Goal: Task Accomplishment & Management: Manage account settings

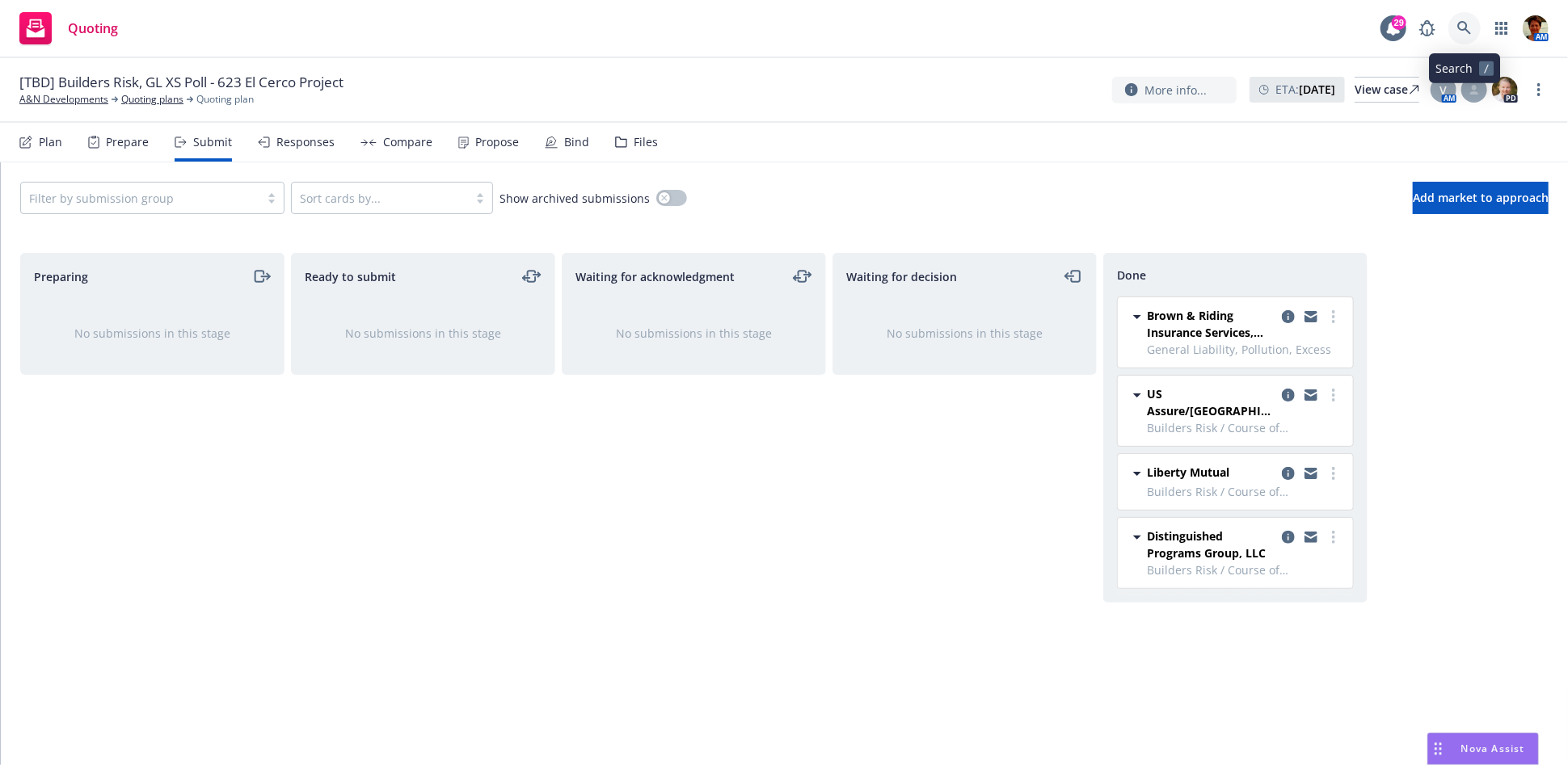
click at [1460, 30] on icon at bounding box center [1465, 28] width 15 height 15
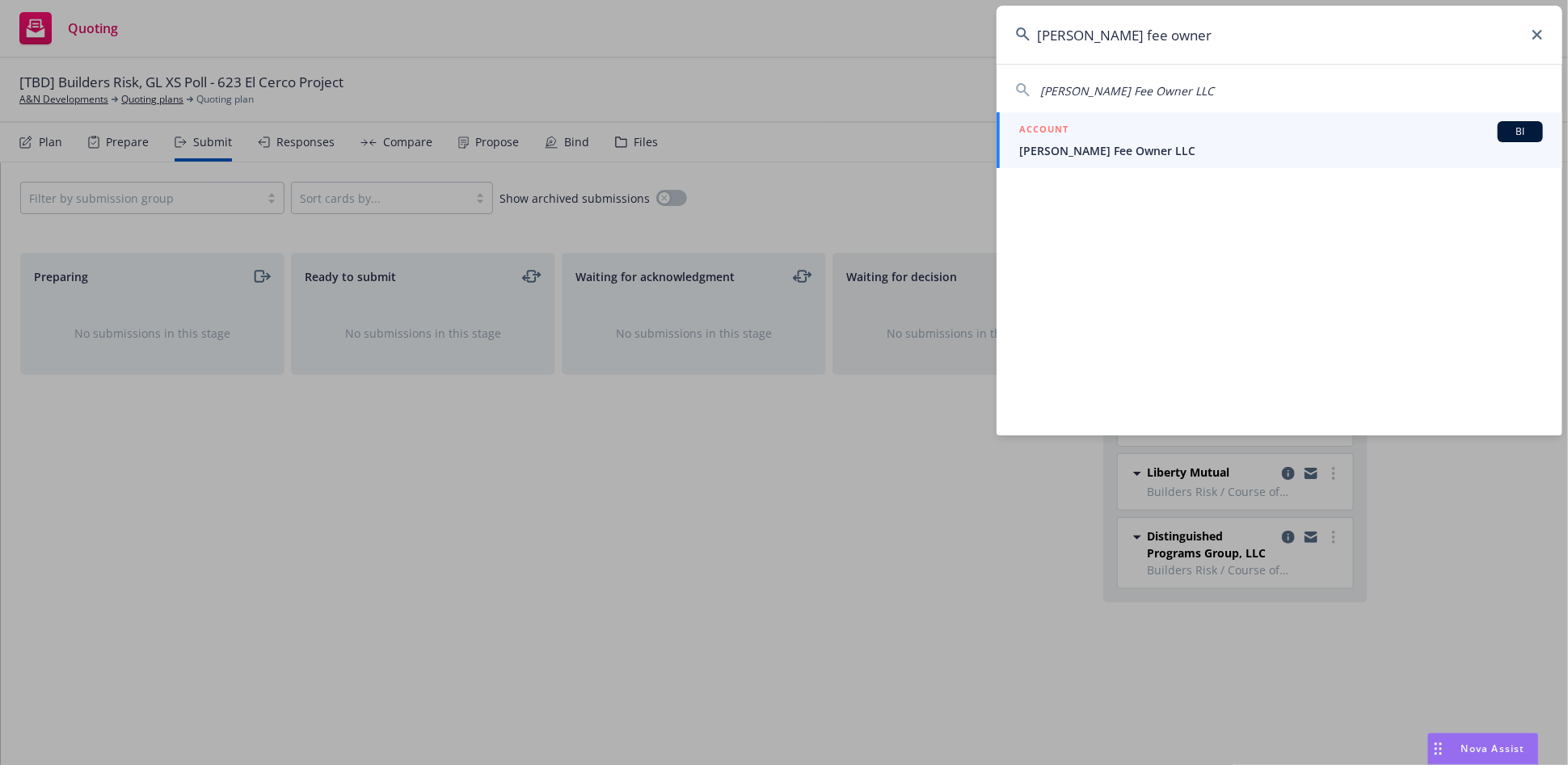
type input "blosser fee owner"
click at [1192, 136] on div "ACCOUNT BI" at bounding box center [1281, 131] width 524 height 21
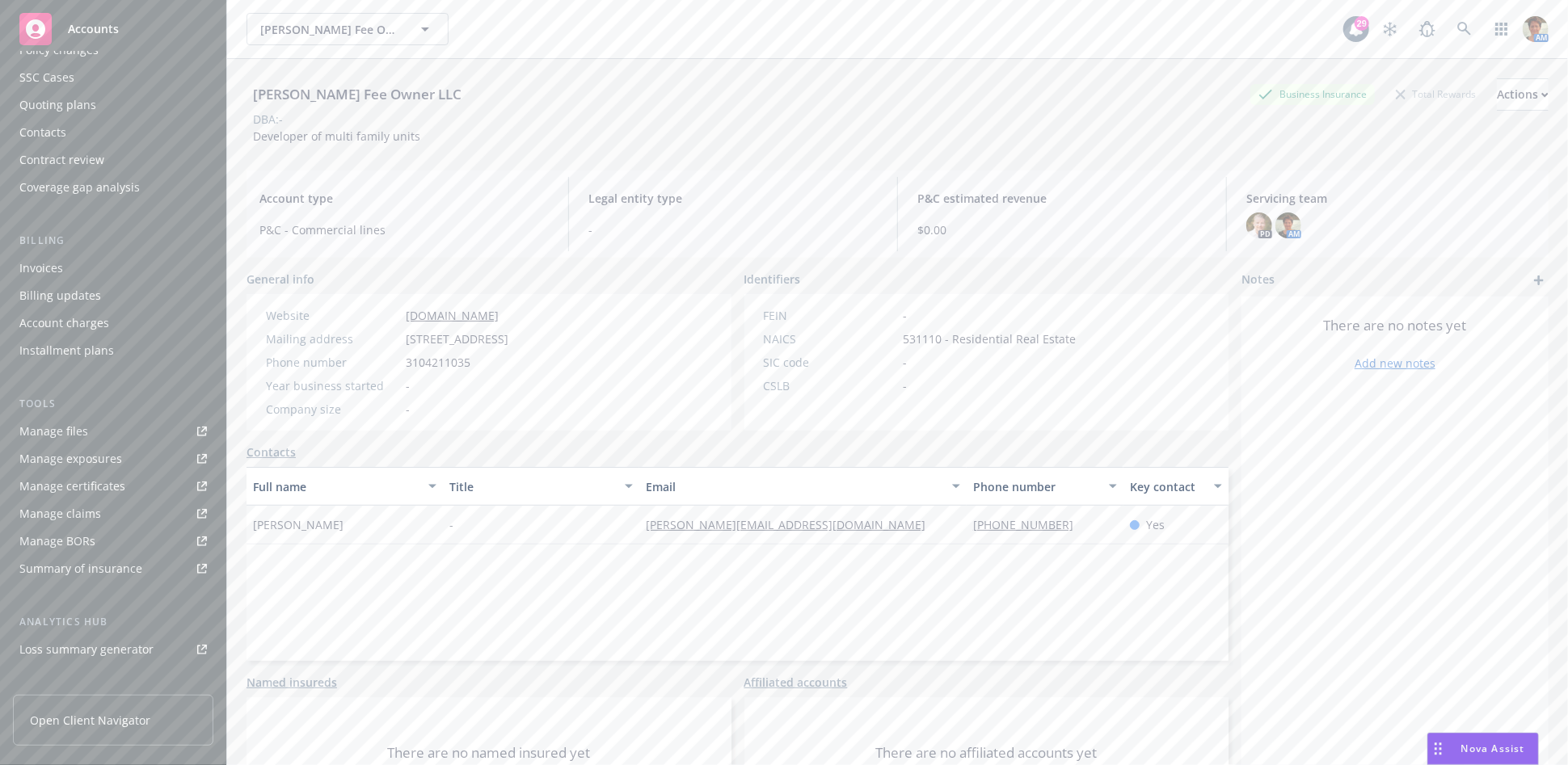
scroll to position [269, 0]
click at [90, 582] on div "Service team" at bounding box center [113, 577] width 188 height 26
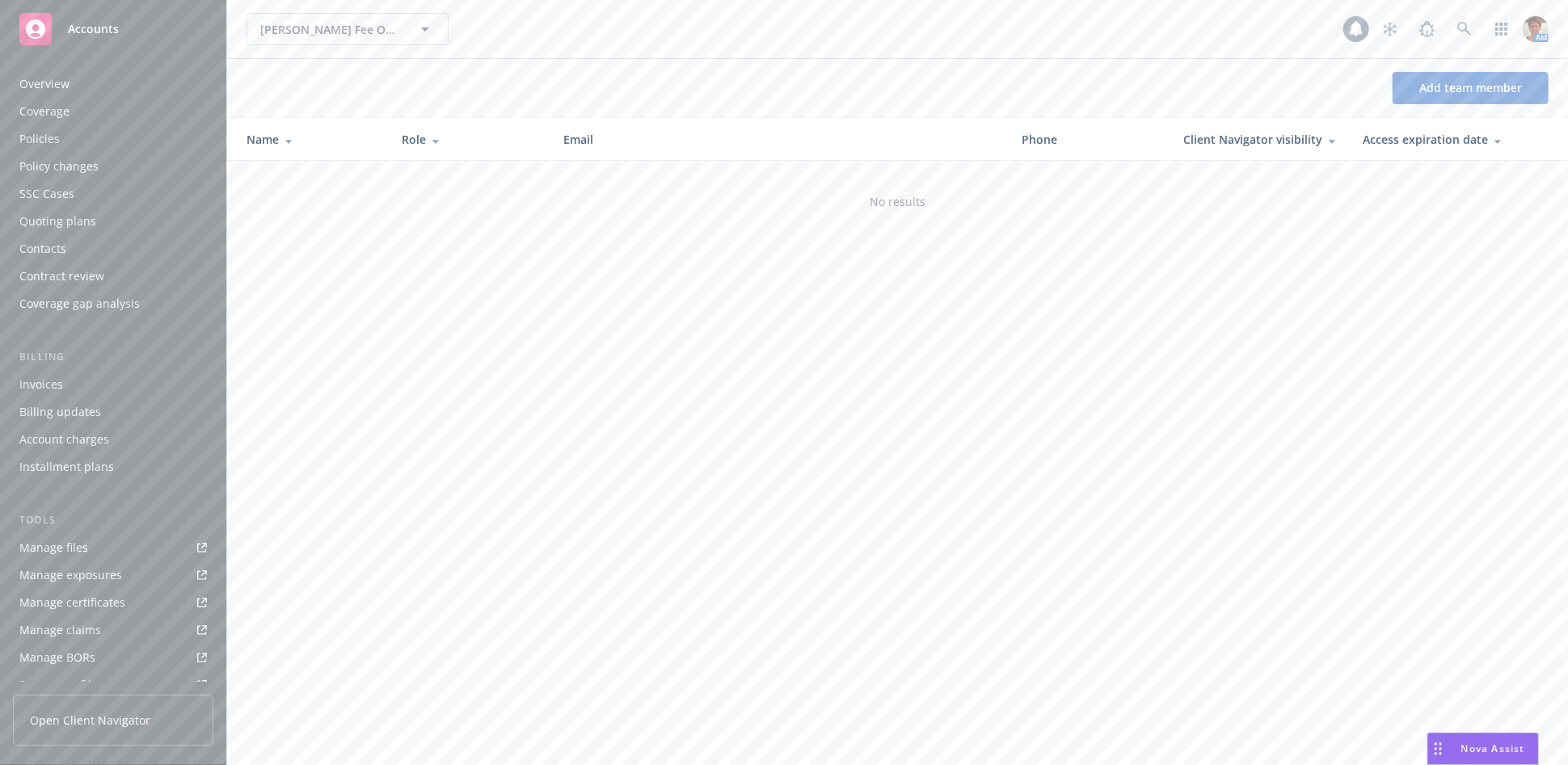
scroll to position [286, 0]
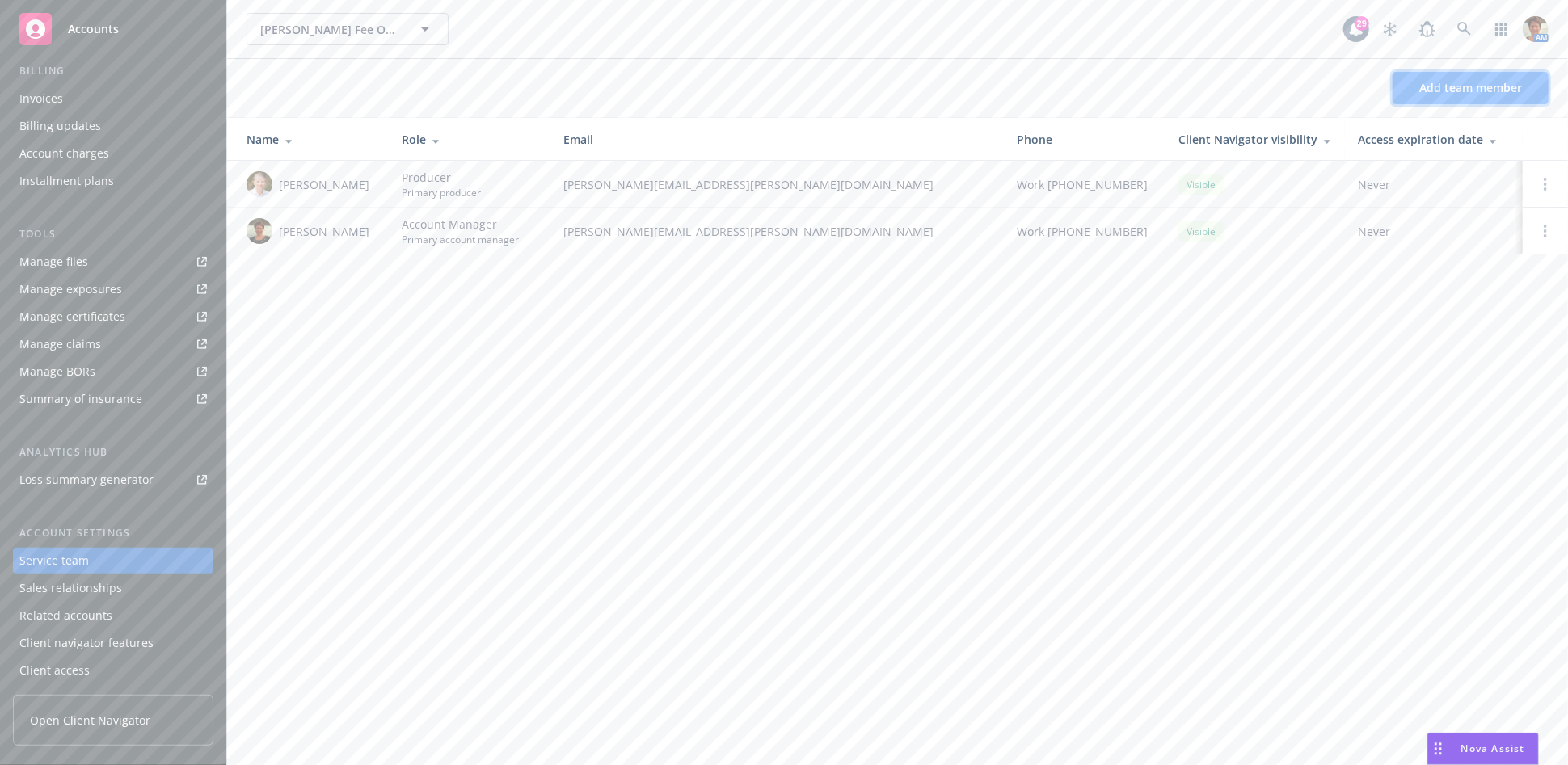
click at [1457, 88] on span "Add team member" at bounding box center [1471, 88] width 103 height 16
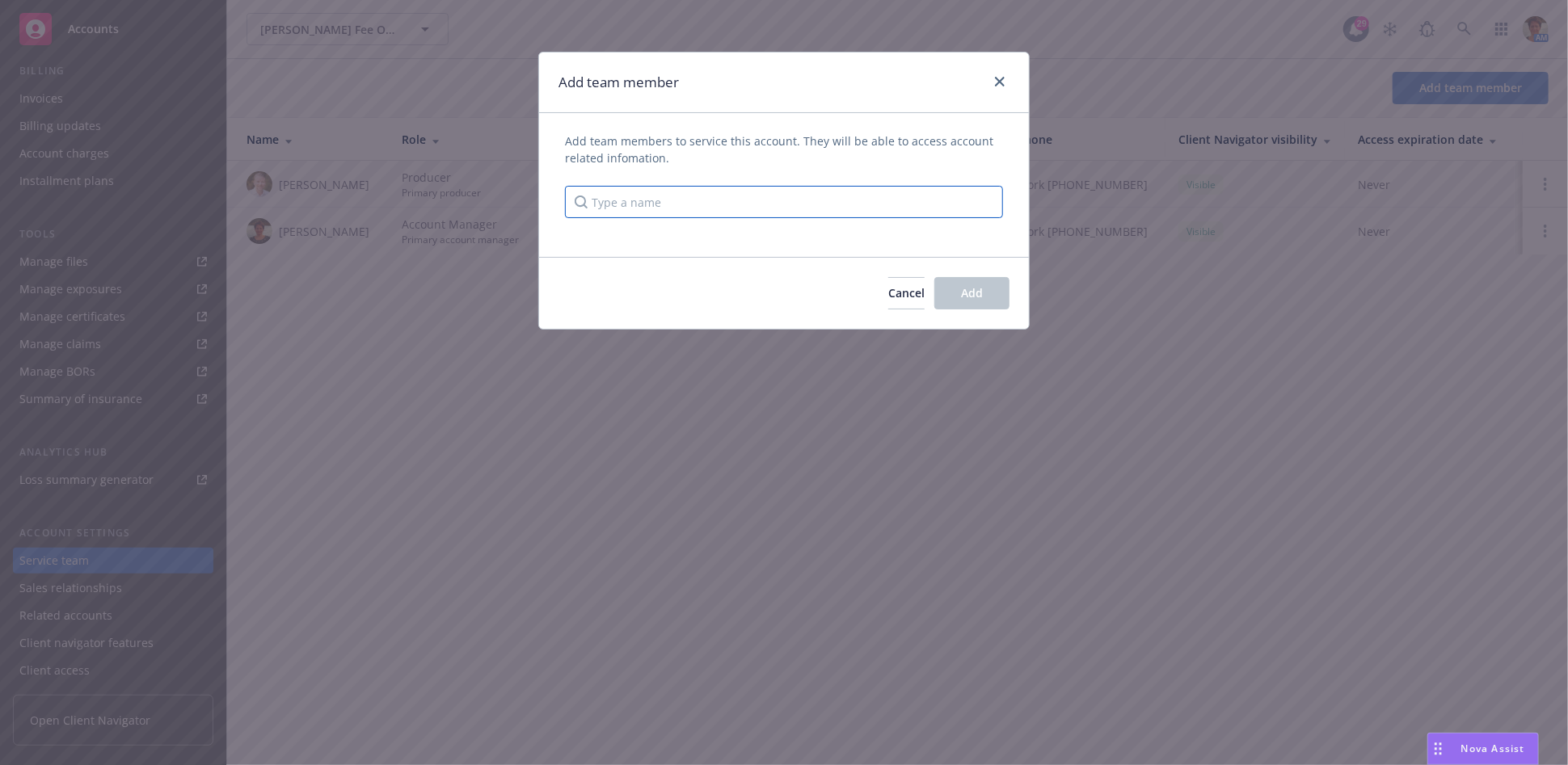
click at [597, 205] on input "Type a name" at bounding box center [784, 202] width 439 height 32
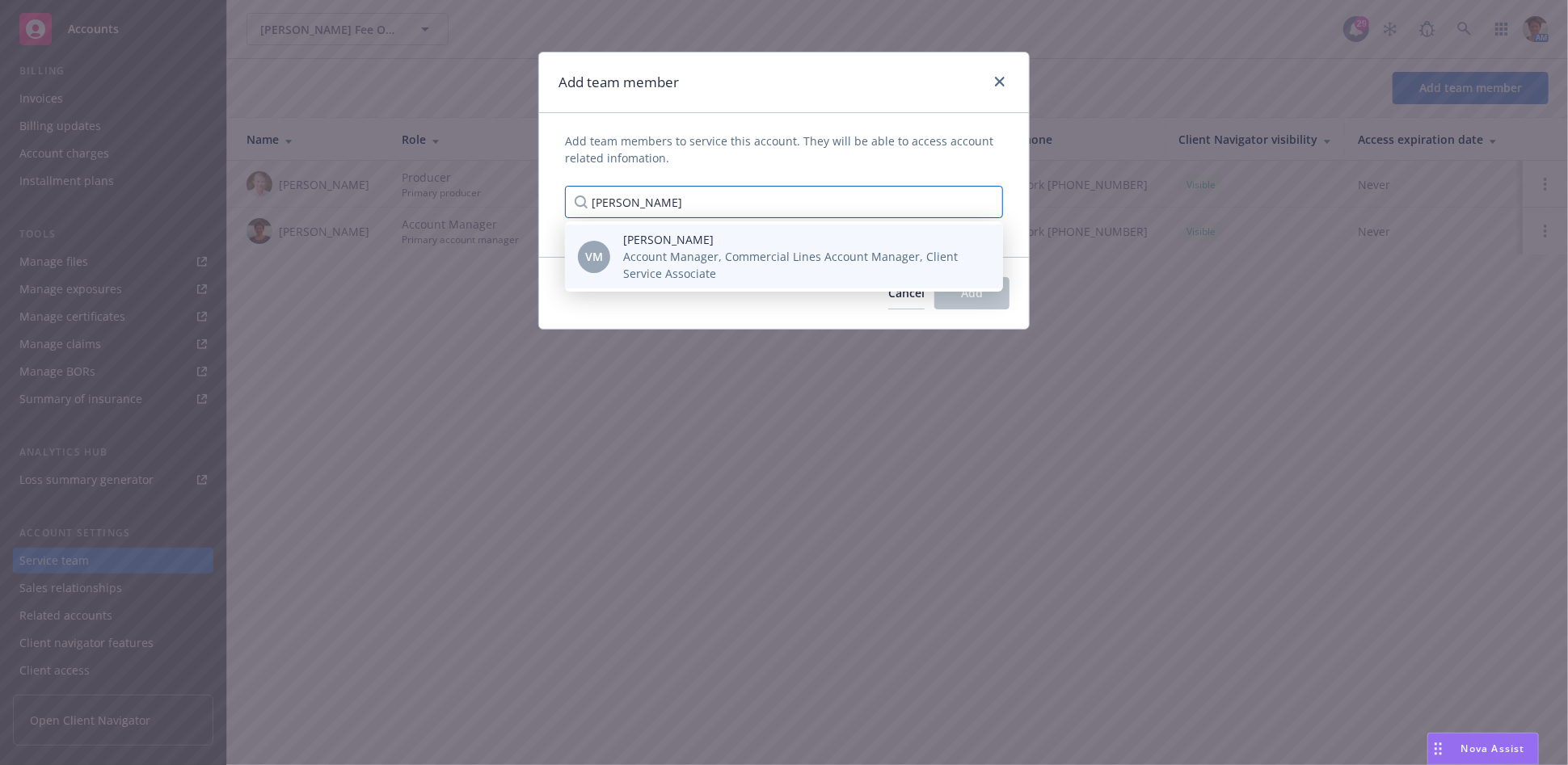
type input "[PERSON_NAME]"
click at [628, 251] on span "Account Manager, Commercial Lines Account Manager, Client Service Associate" at bounding box center [800, 265] width 354 height 34
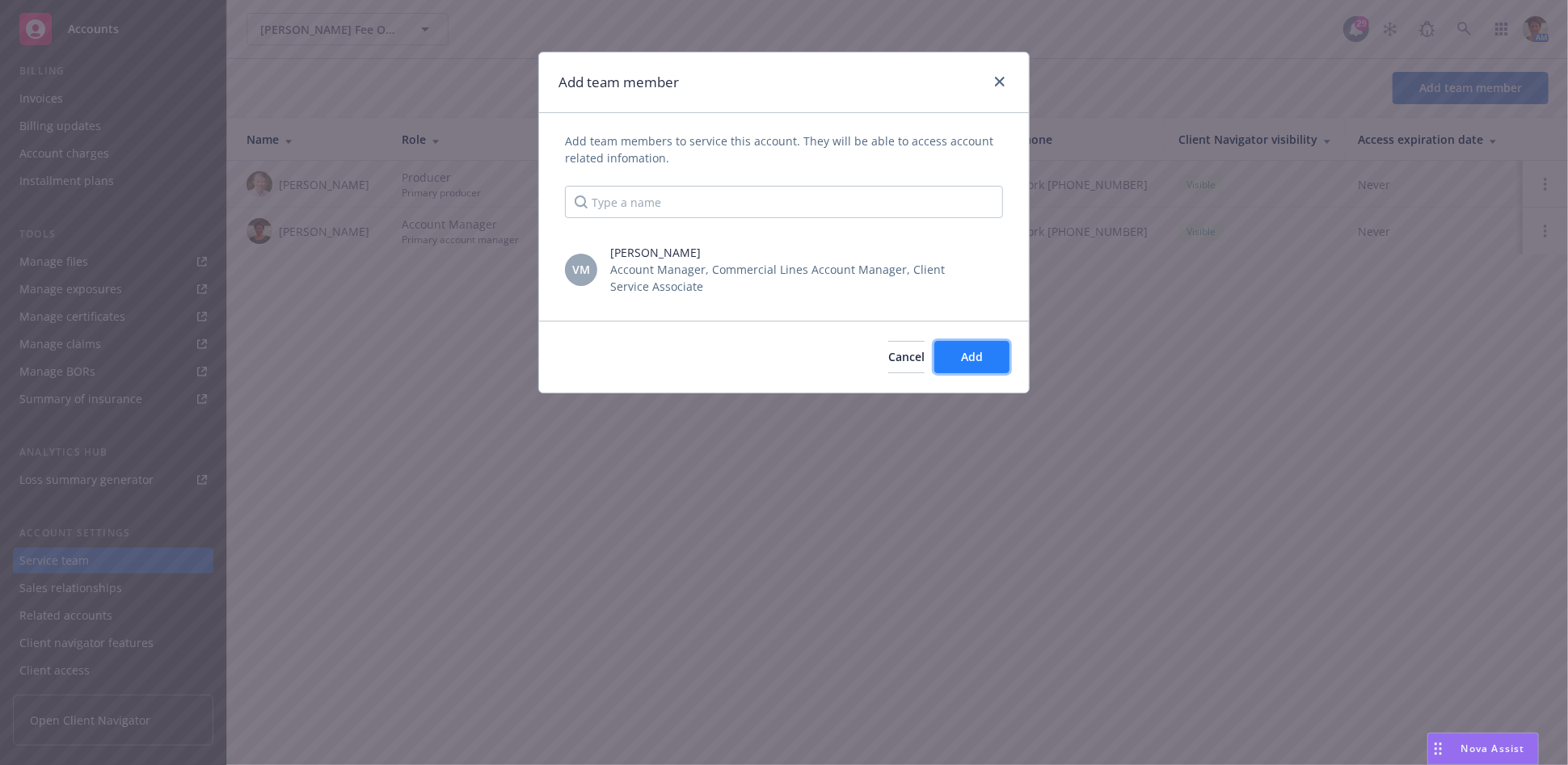
click at [971, 361] on span "Add" at bounding box center [972, 356] width 22 height 16
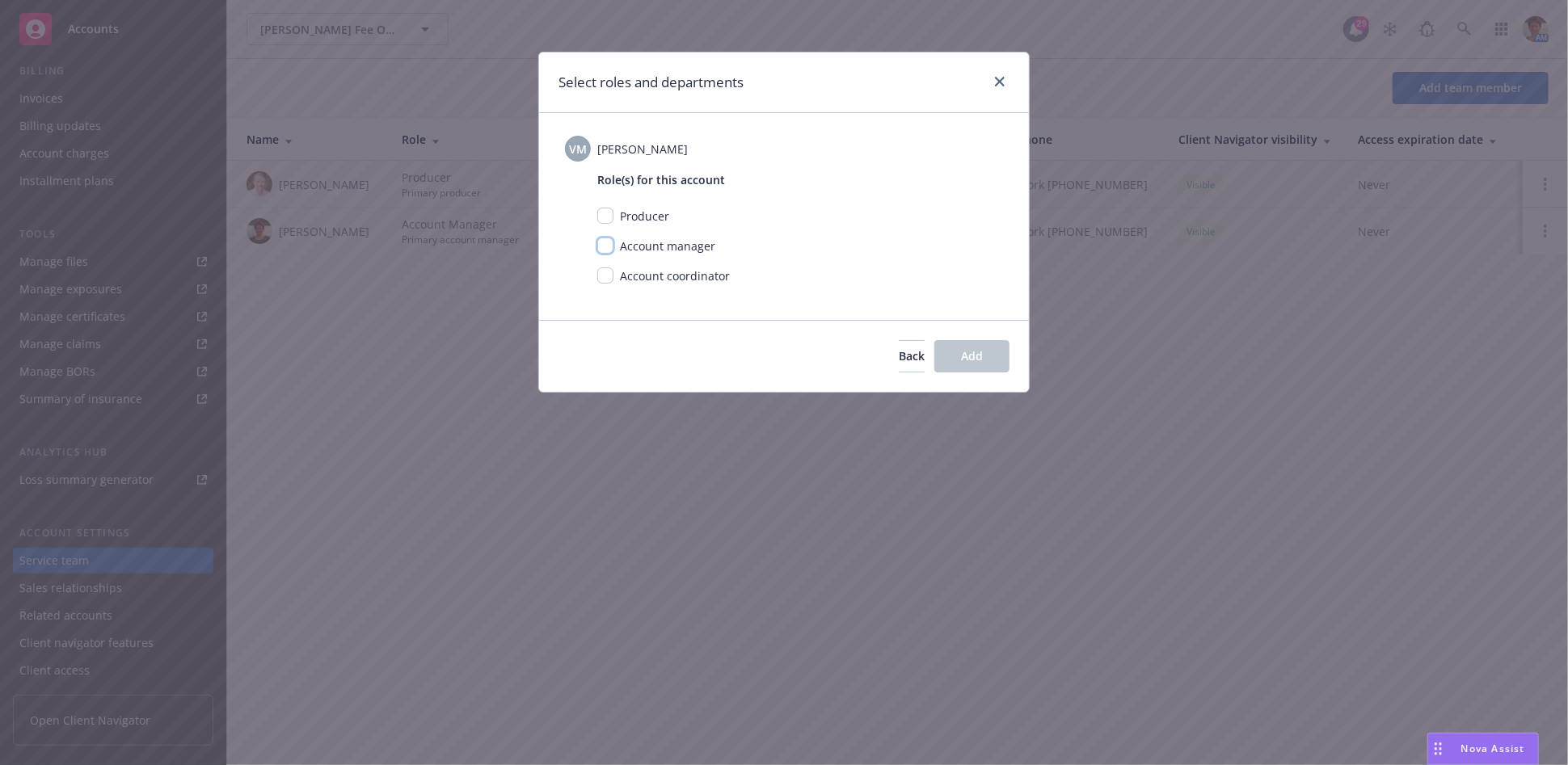
drag, startPoint x: 607, startPoint y: 243, endPoint x: 611, endPoint y: 251, distance: 8.9
click at [607, 244] on input "checkbox" at bounding box center [606, 246] width 17 height 17
checkbox input "true"
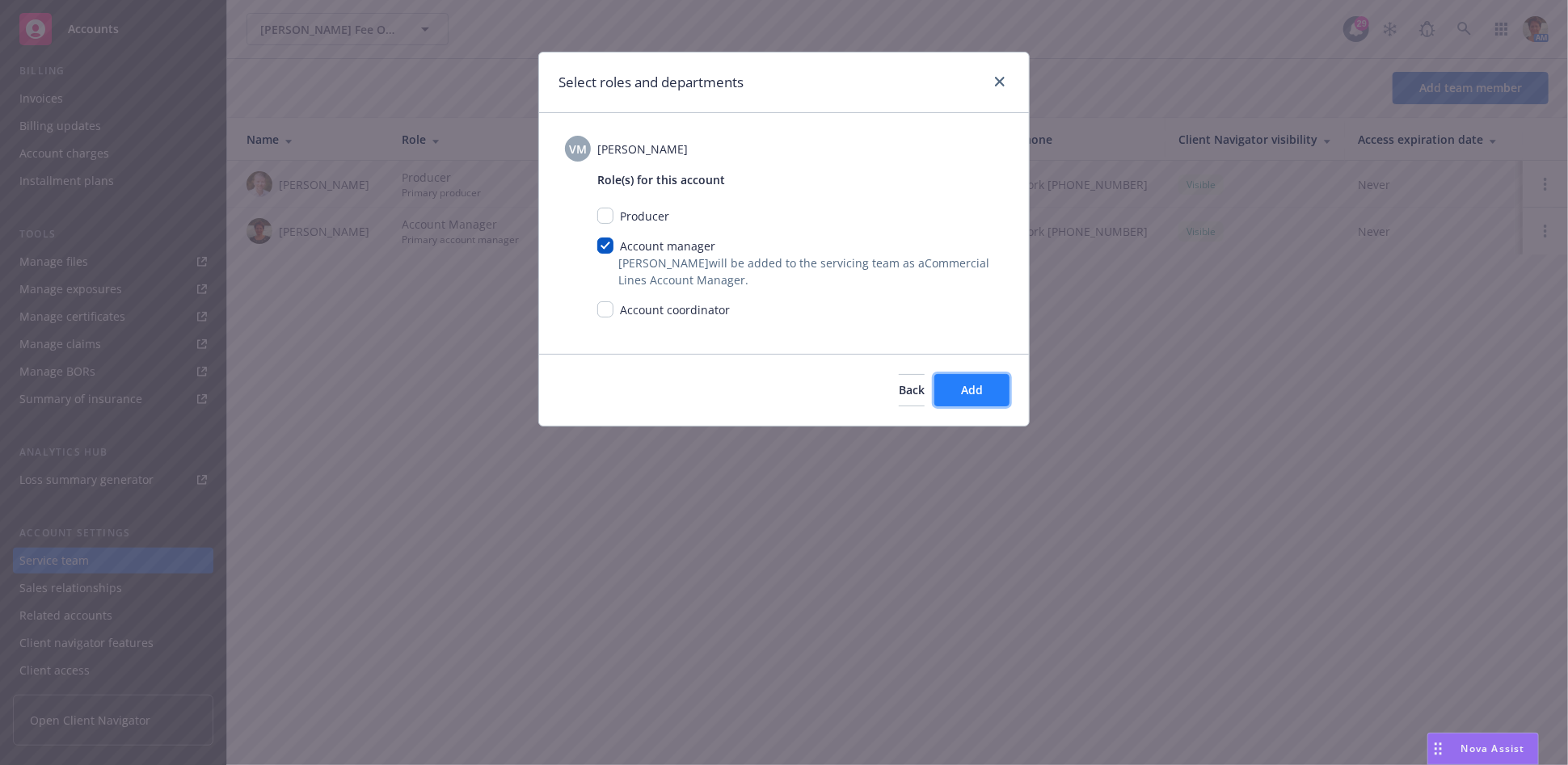
click at [997, 386] on button "Add" at bounding box center [971, 390] width 75 height 32
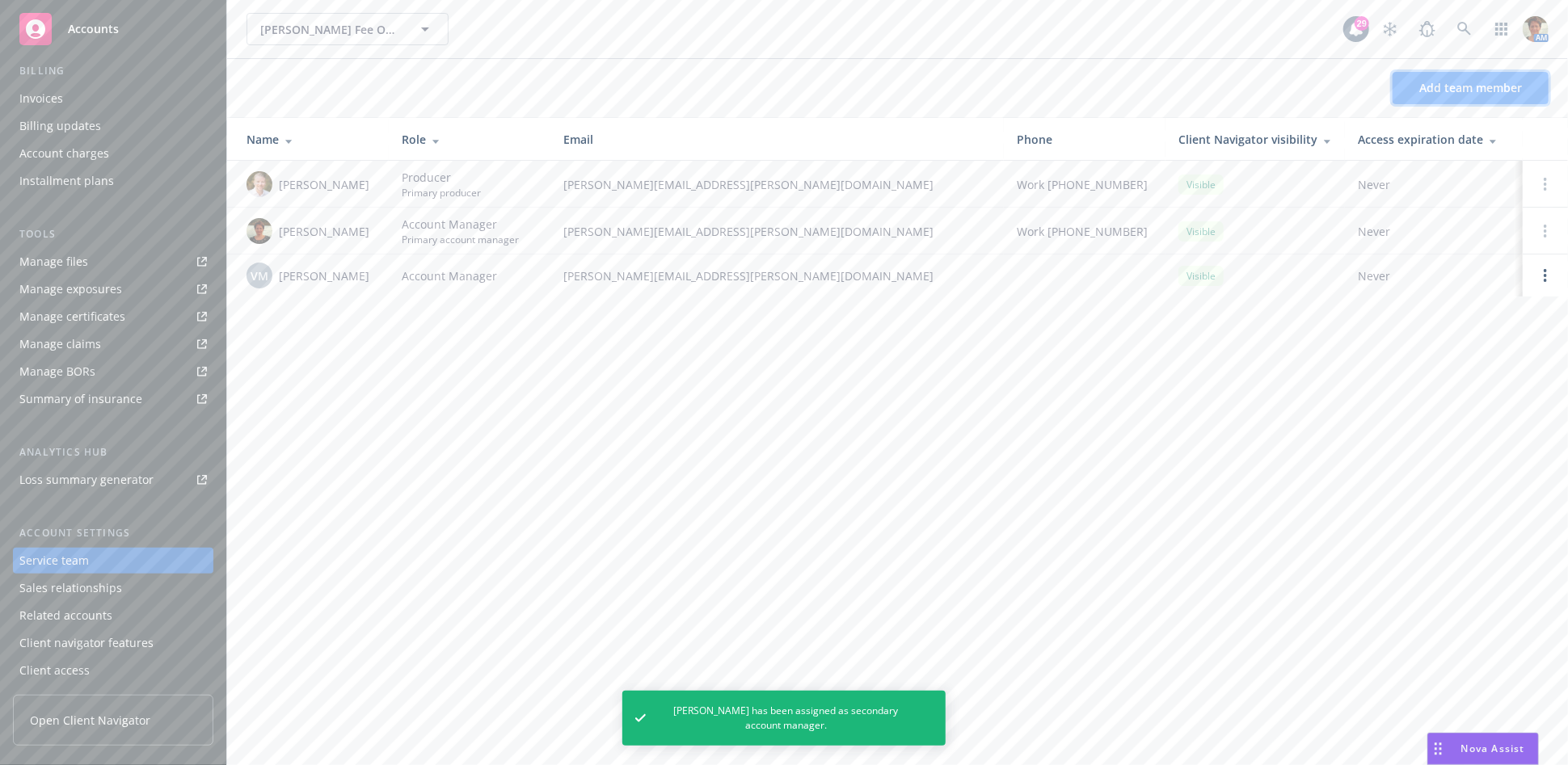
click at [1479, 88] on span "Add team member" at bounding box center [1471, 88] width 103 height 16
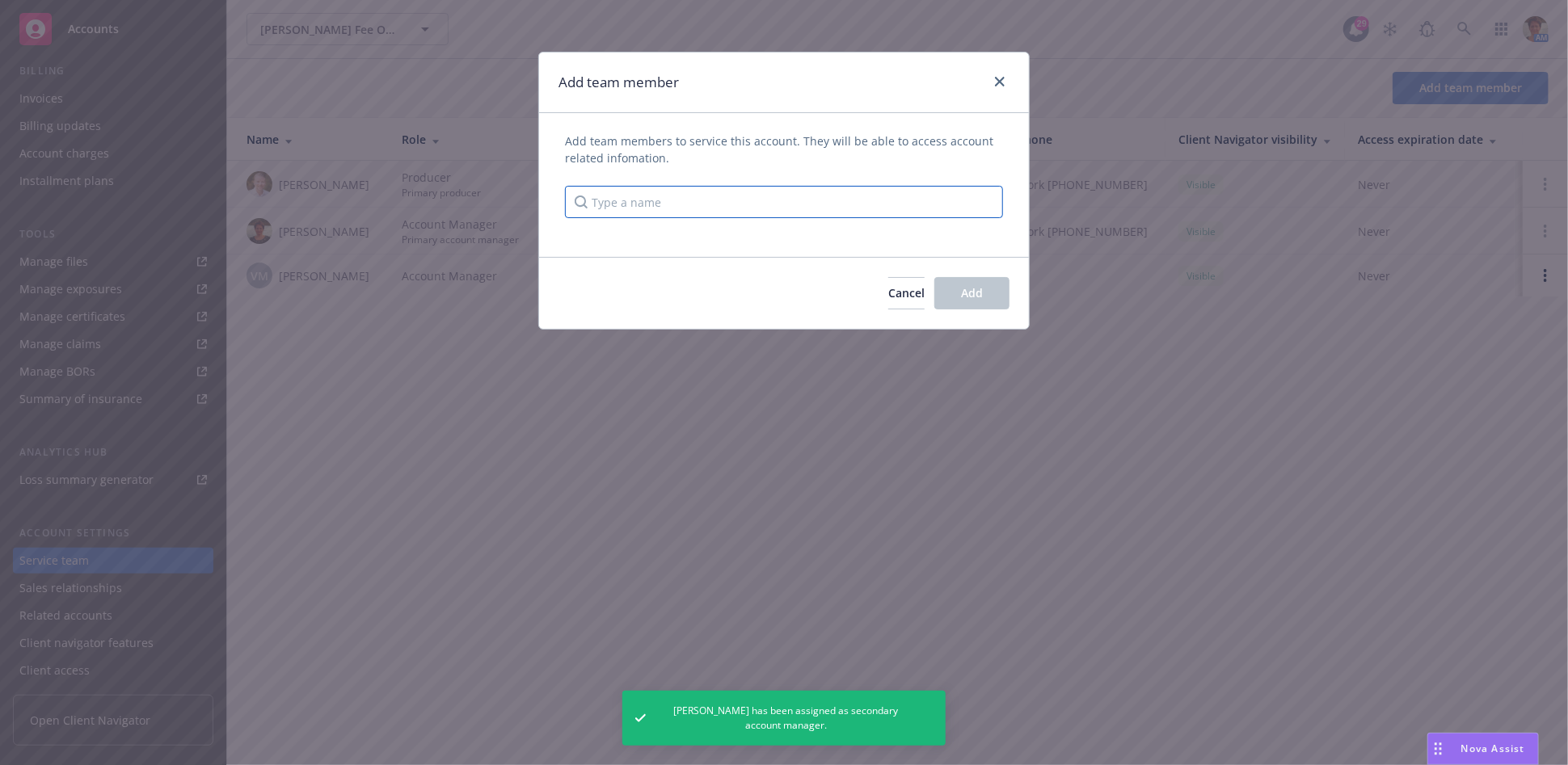
click at [768, 202] on input "Type a name" at bounding box center [784, 202] width 439 height 32
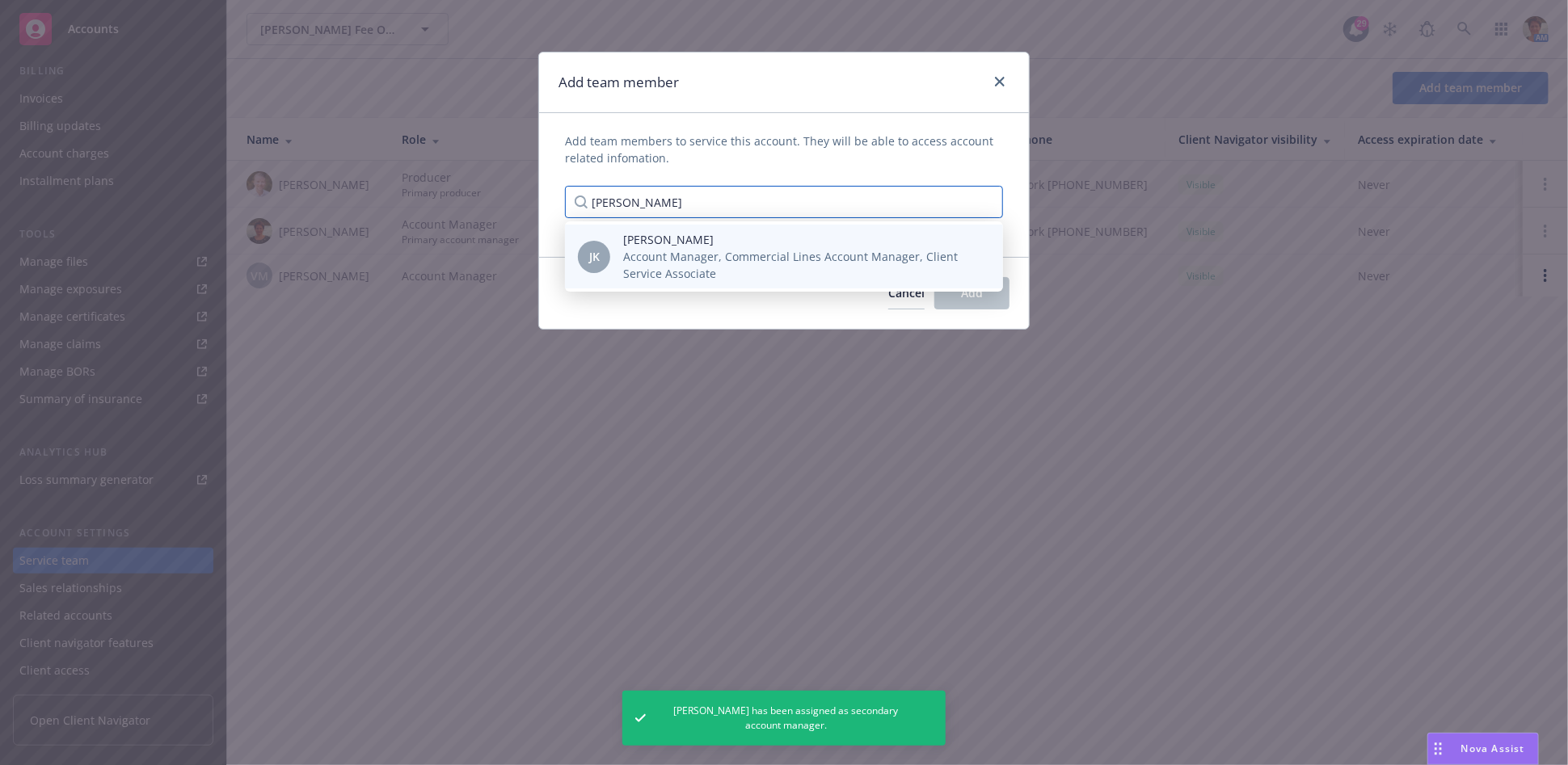
type input "[PERSON_NAME]"
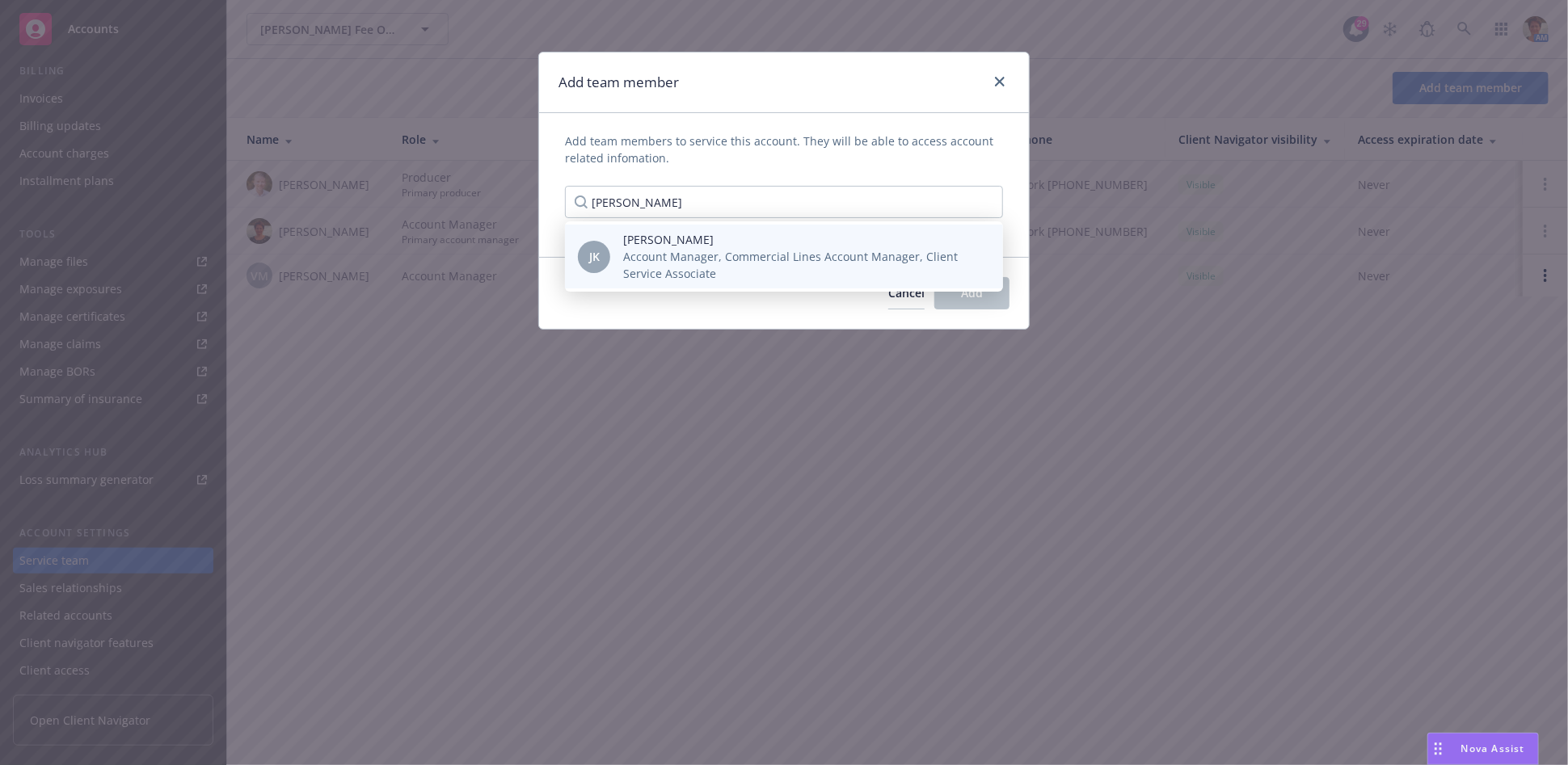
click at [774, 252] on span "Account Manager, Commercial Lines Account Manager, Client Service Associate" at bounding box center [800, 265] width 354 height 34
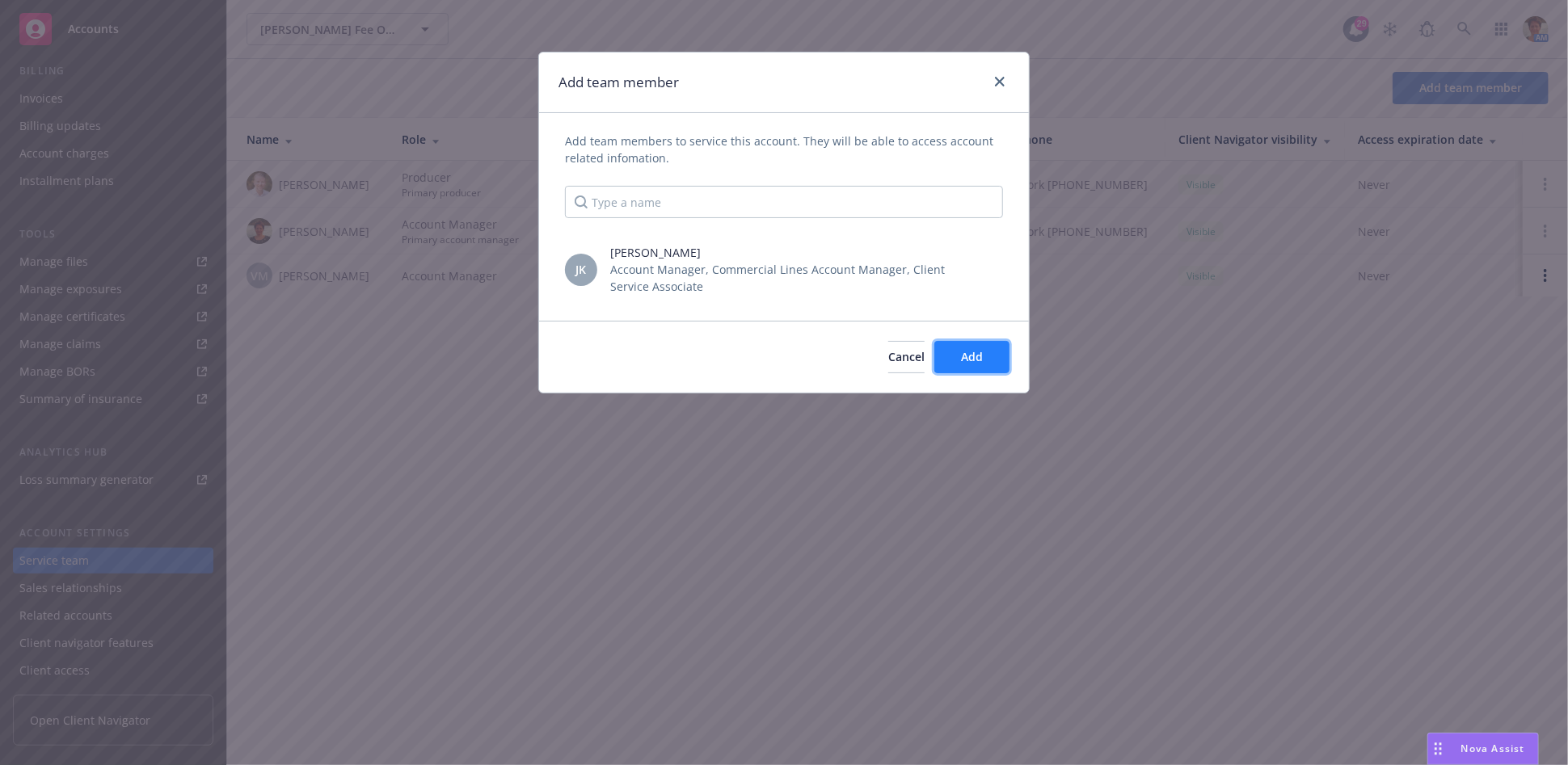
click at [982, 353] on span "Add" at bounding box center [972, 356] width 22 height 16
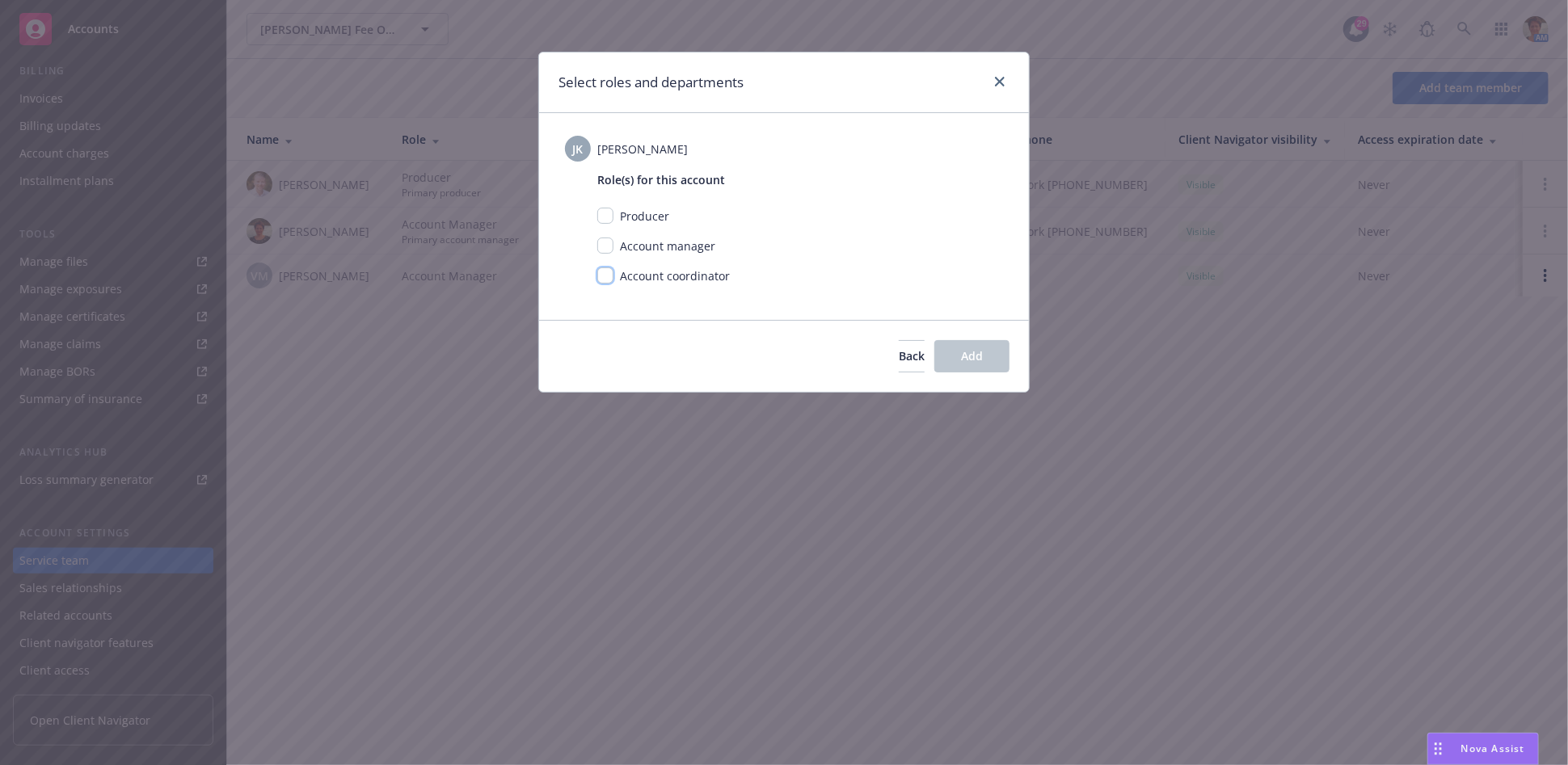
drag, startPoint x: 602, startPoint y: 271, endPoint x: 611, endPoint y: 278, distance: 11.4
click at [602, 272] on input "checkbox" at bounding box center [606, 275] width 17 height 17
checkbox input "true"
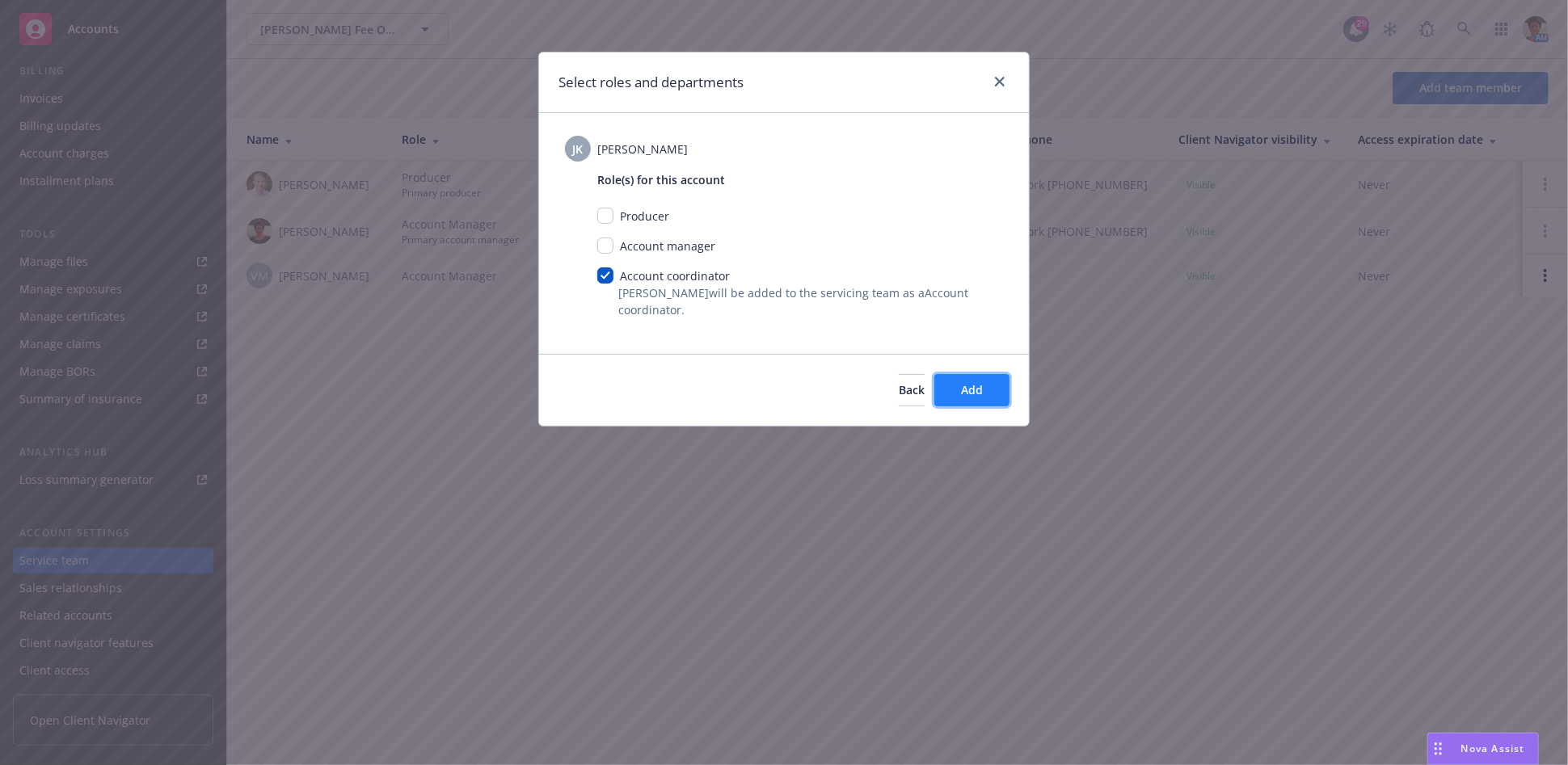
click at [976, 394] on span "Add" at bounding box center [972, 390] width 22 height 16
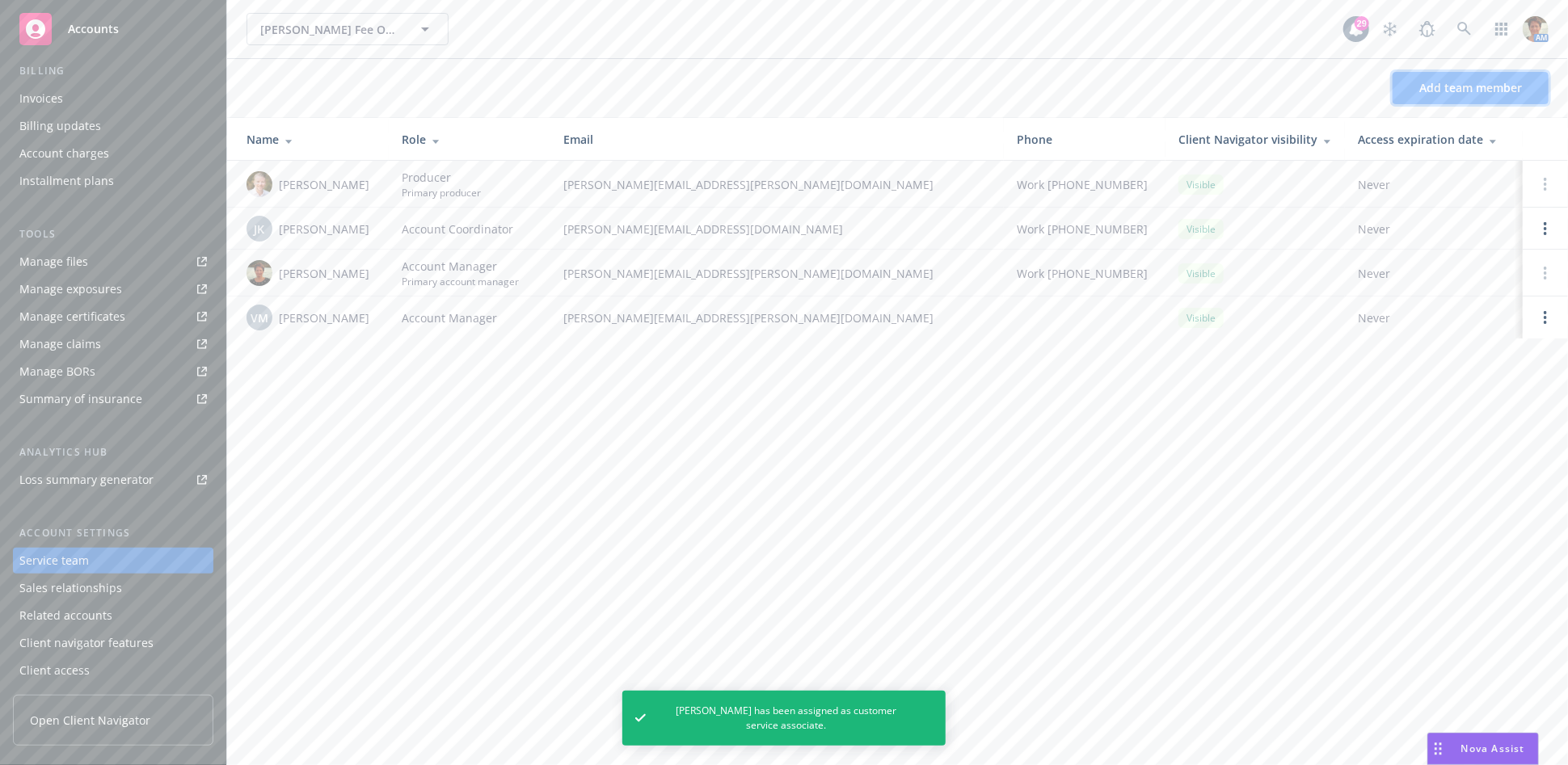
click at [1465, 86] on span "Add team member" at bounding box center [1471, 88] width 103 height 16
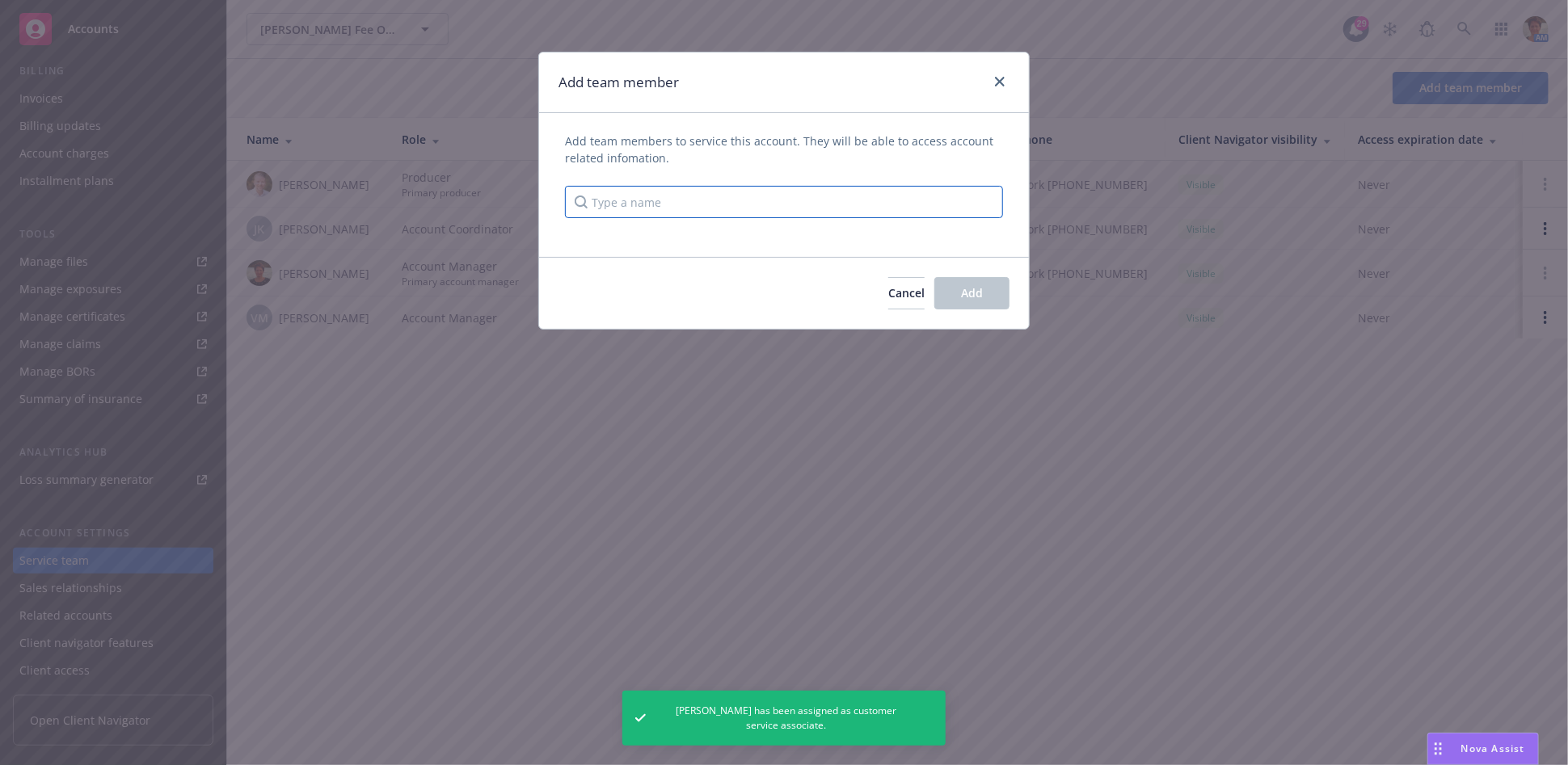
click at [739, 203] on input "Type a name" at bounding box center [784, 202] width 439 height 32
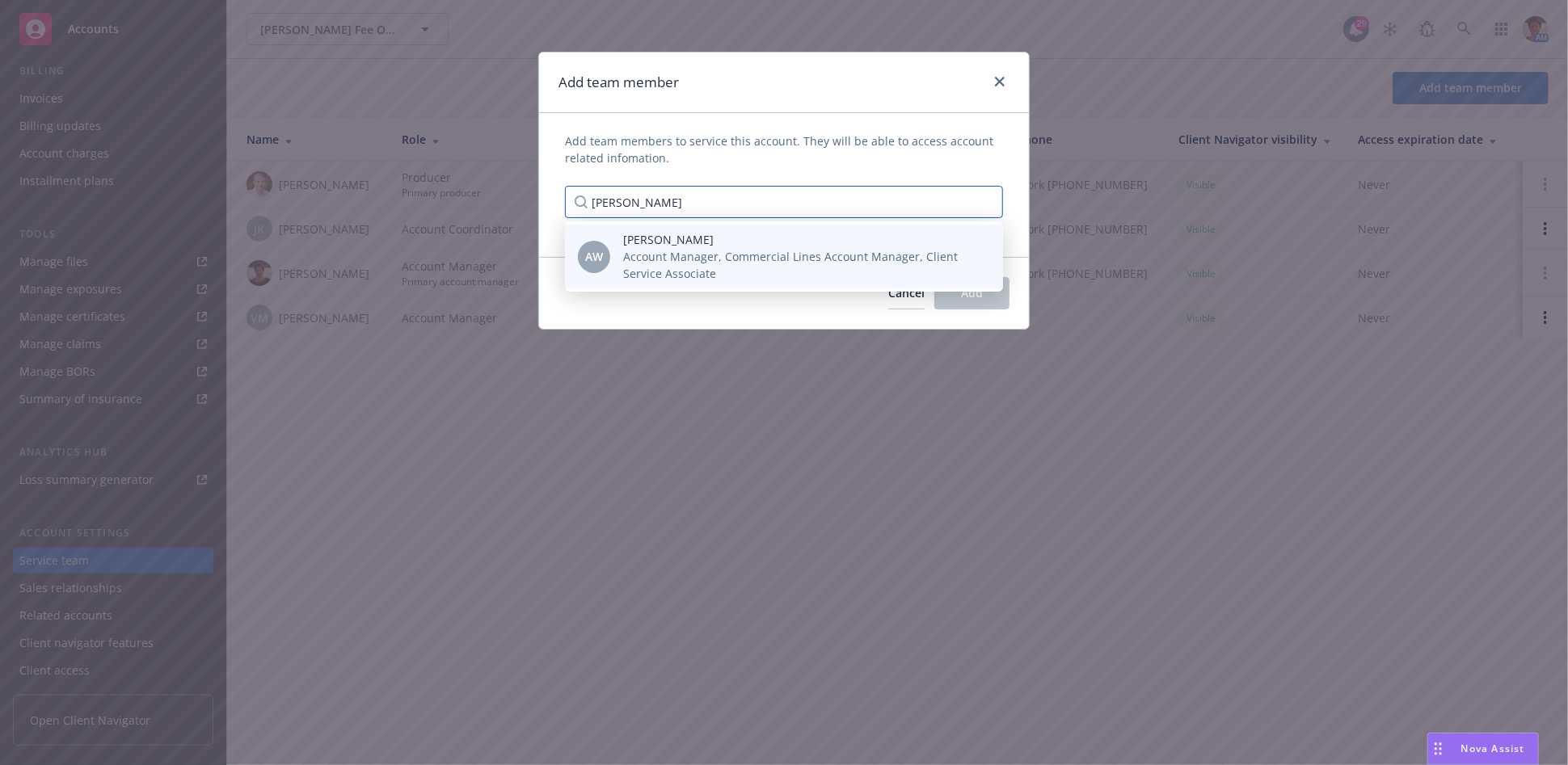
type input "[PERSON_NAME]"
click at [707, 267] on span "Account Manager, Commercial Lines Account Manager, Client Service Associate" at bounding box center [800, 265] width 354 height 34
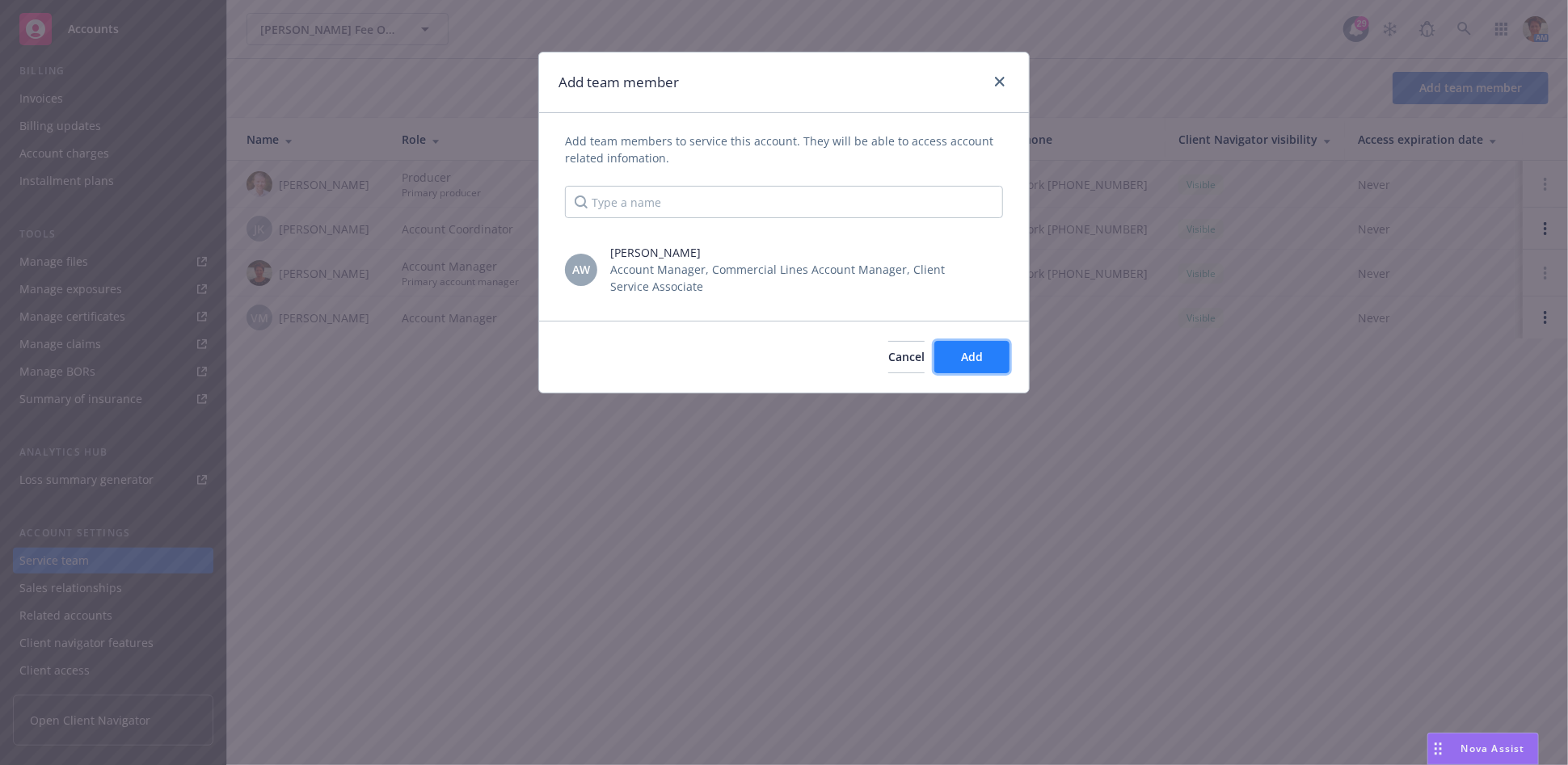
click at [988, 352] on button "Add" at bounding box center [971, 356] width 75 height 32
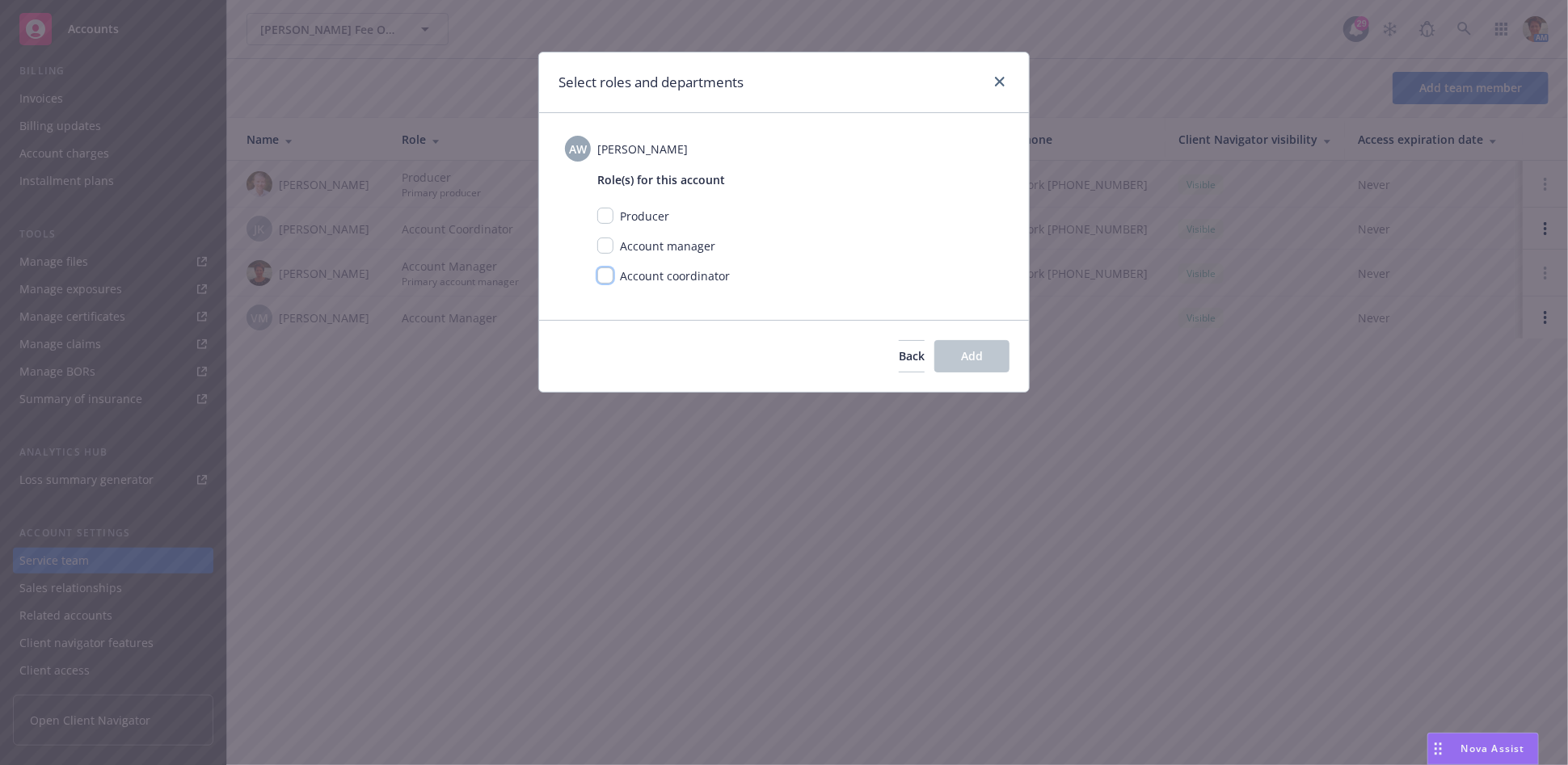
drag, startPoint x: 607, startPoint y: 278, endPoint x: 738, endPoint y: 328, distance: 140.2
click at [613, 282] on div "Account coordinator" at bounding box center [800, 275] width 405 height 17
click at [607, 278] on input "checkbox" at bounding box center [606, 275] width 17 height 17
checkbox input "true"
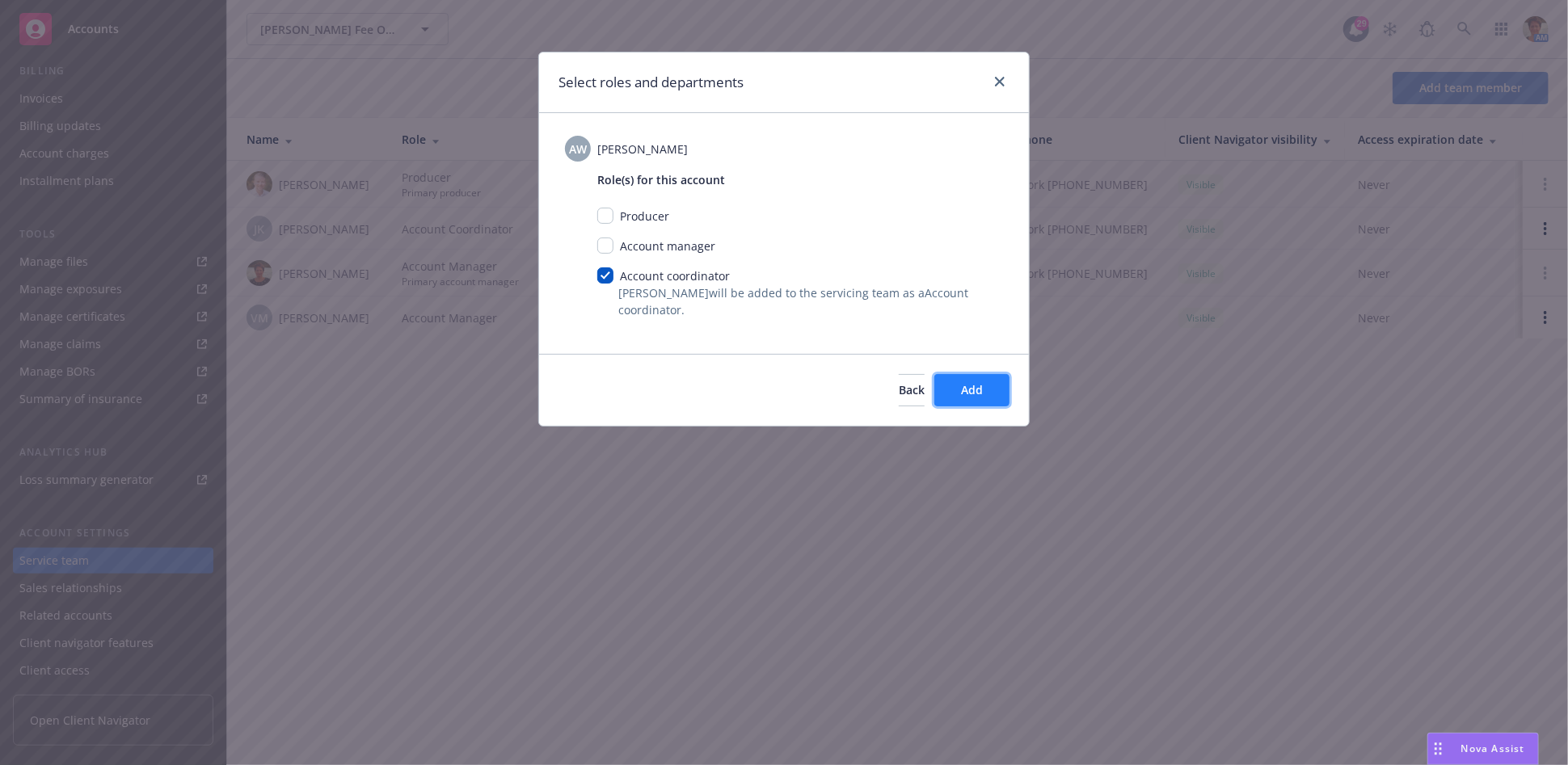
click at [997, 391] on button "Add" at bounding box center [971, 390] width 75 height 32
